Goal: Find specific page/section

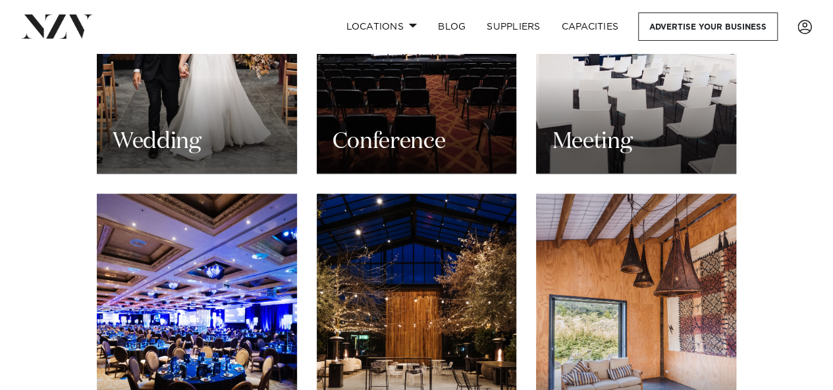
scroll to position [1509, 0]
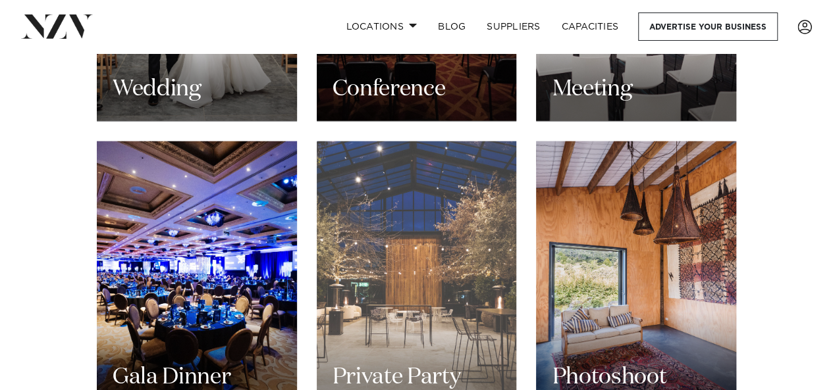
click at [390, 363] on h3 "Private Party" at bounding box center [396, 378] width 128 height 30
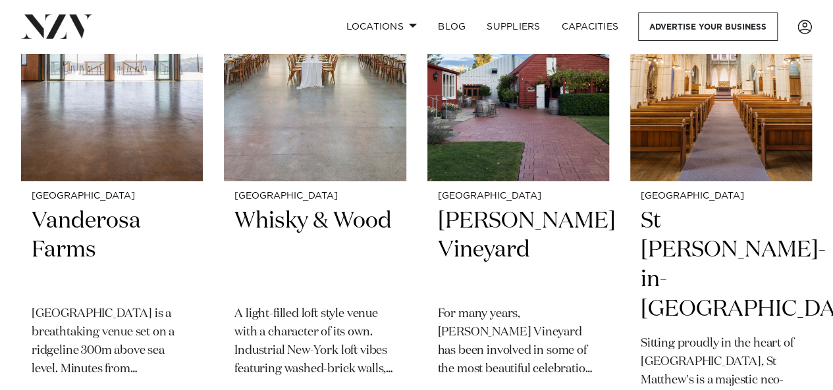
scroll to position [442, 0]
